Goal: Check status: Check status

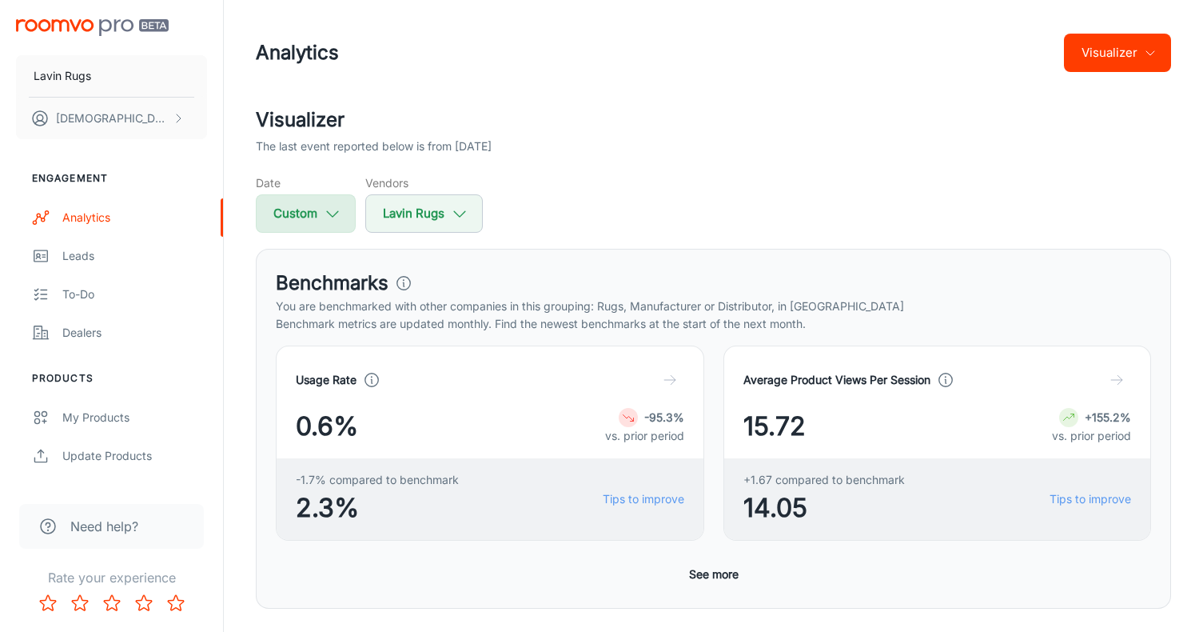
click at [338, 205] on icon "button" at bounding box center [333, 214] width 18 height 18
select select "1"
select select "2025"
select select "6"
select select "2025"
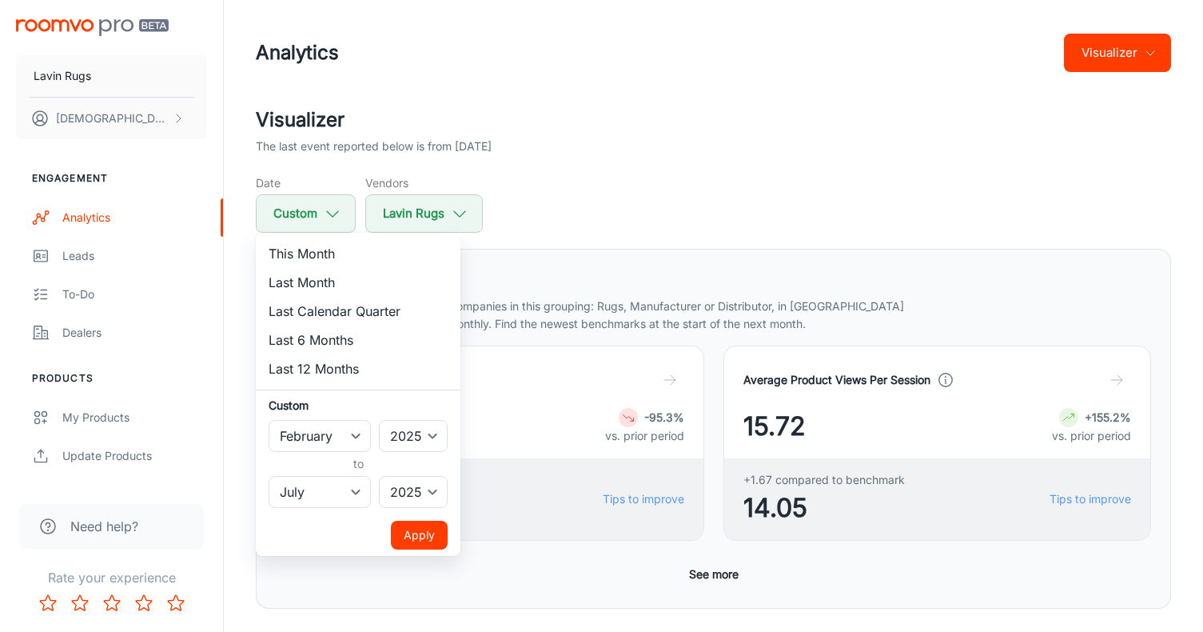
click at [333, 260] on li "This Month" at bounding box center [358, 253] width 205 height 29
select select "7"
click at [422, 524] on button "Apply" at bounding box center [419, 534] width 57 height 29
